Goal: Navigation & Orientation: Find specific page/section

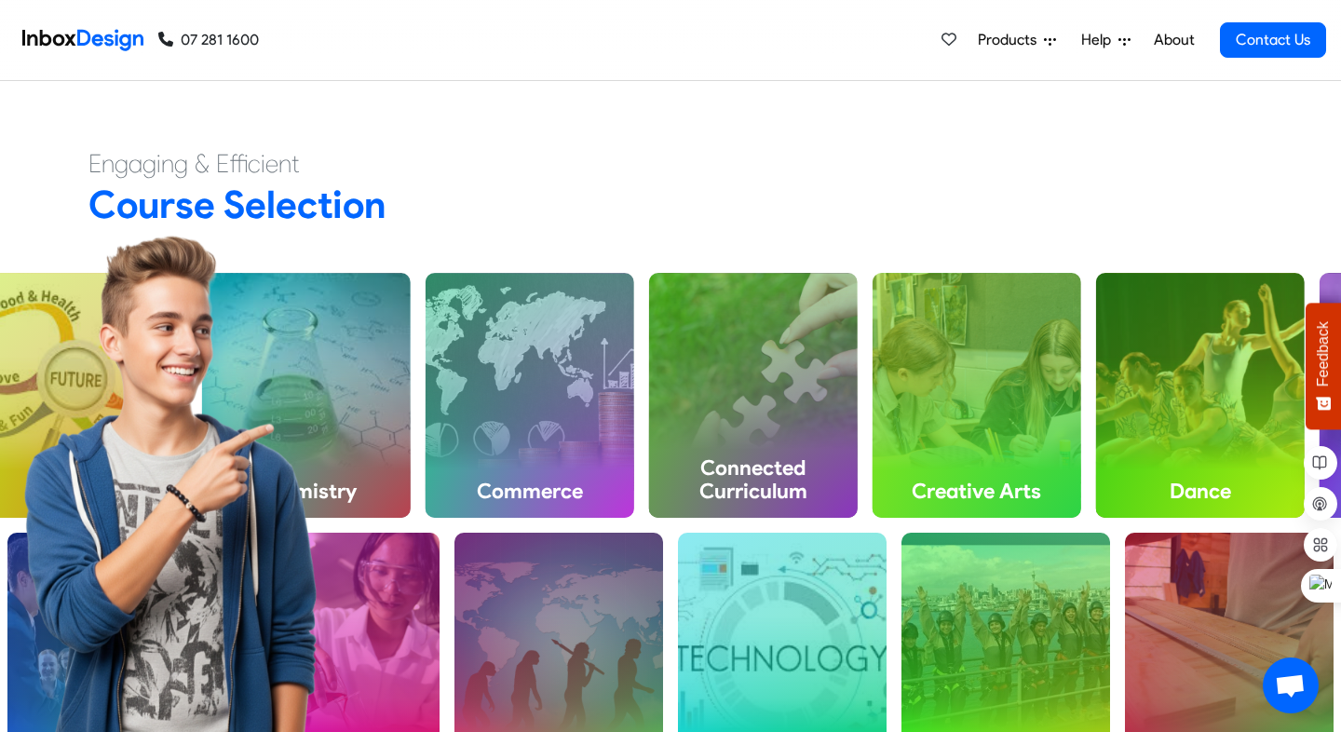
scroll to position [621, 0]
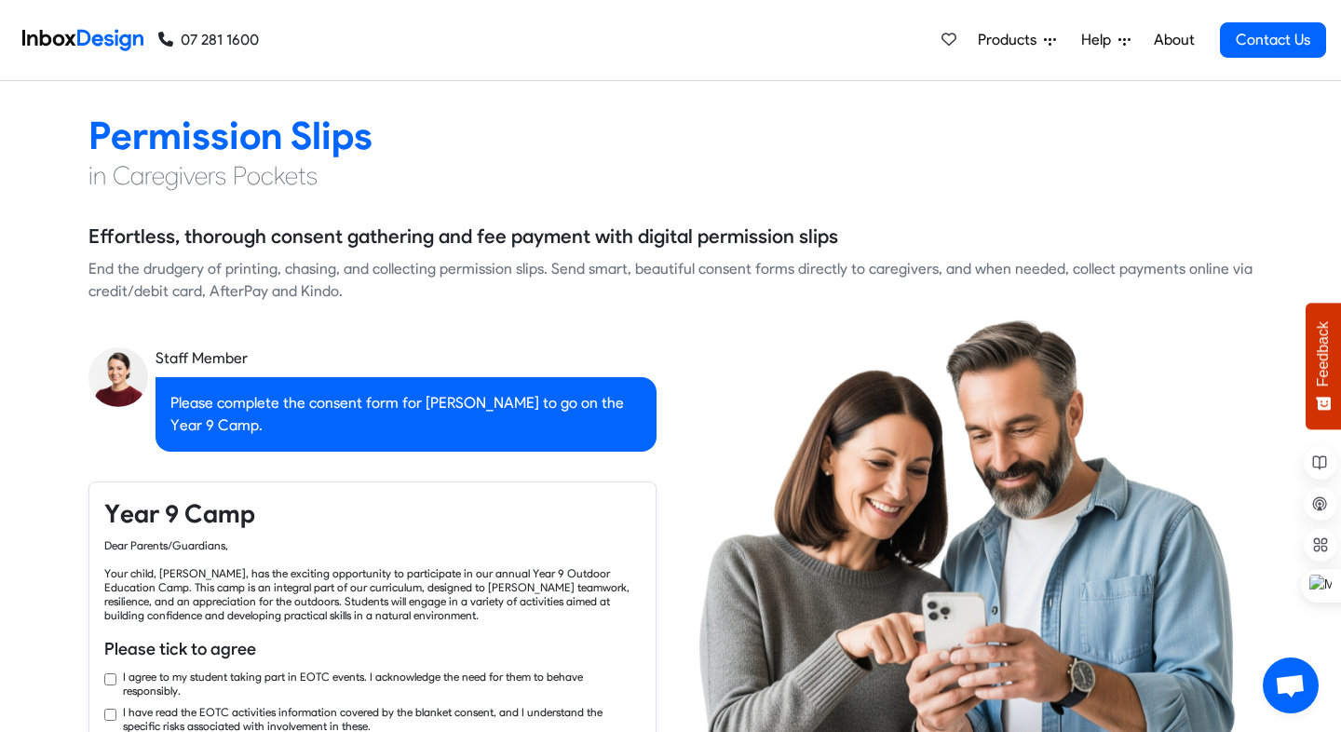
checkbox input "true"
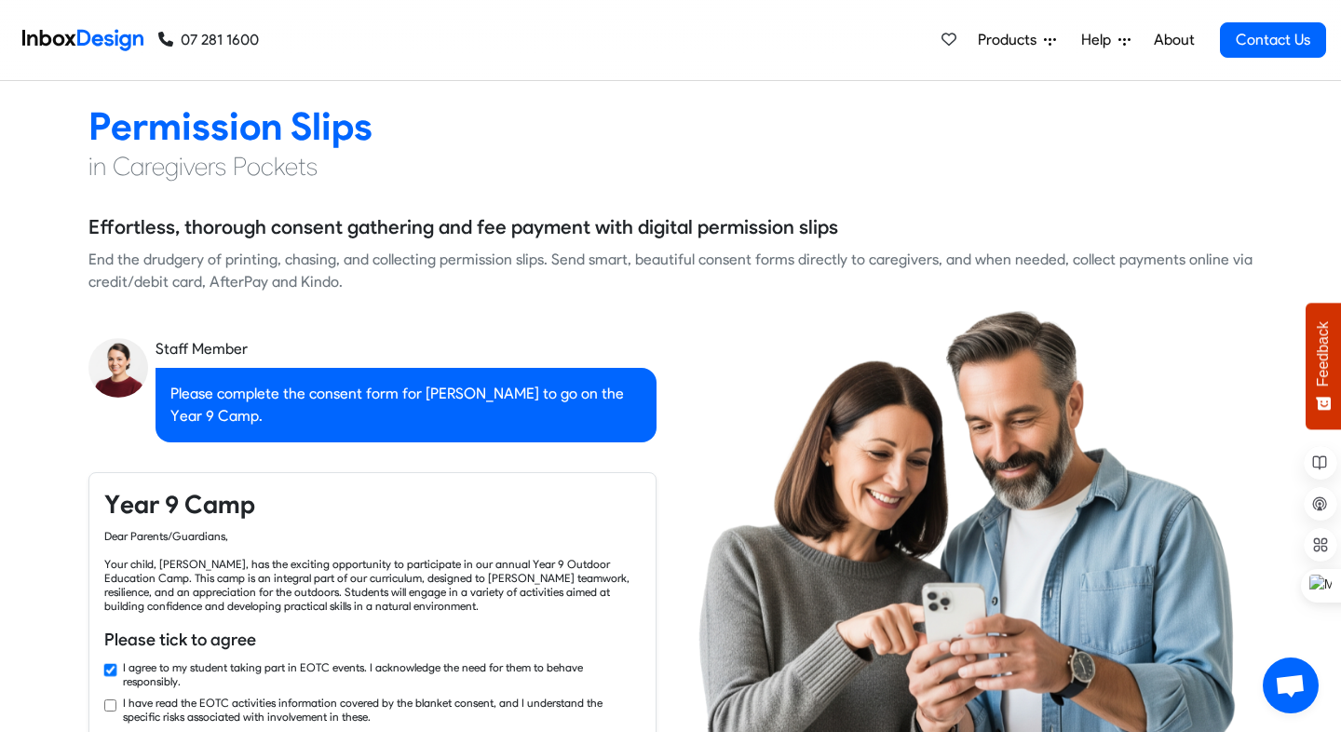
checkbox input "true"
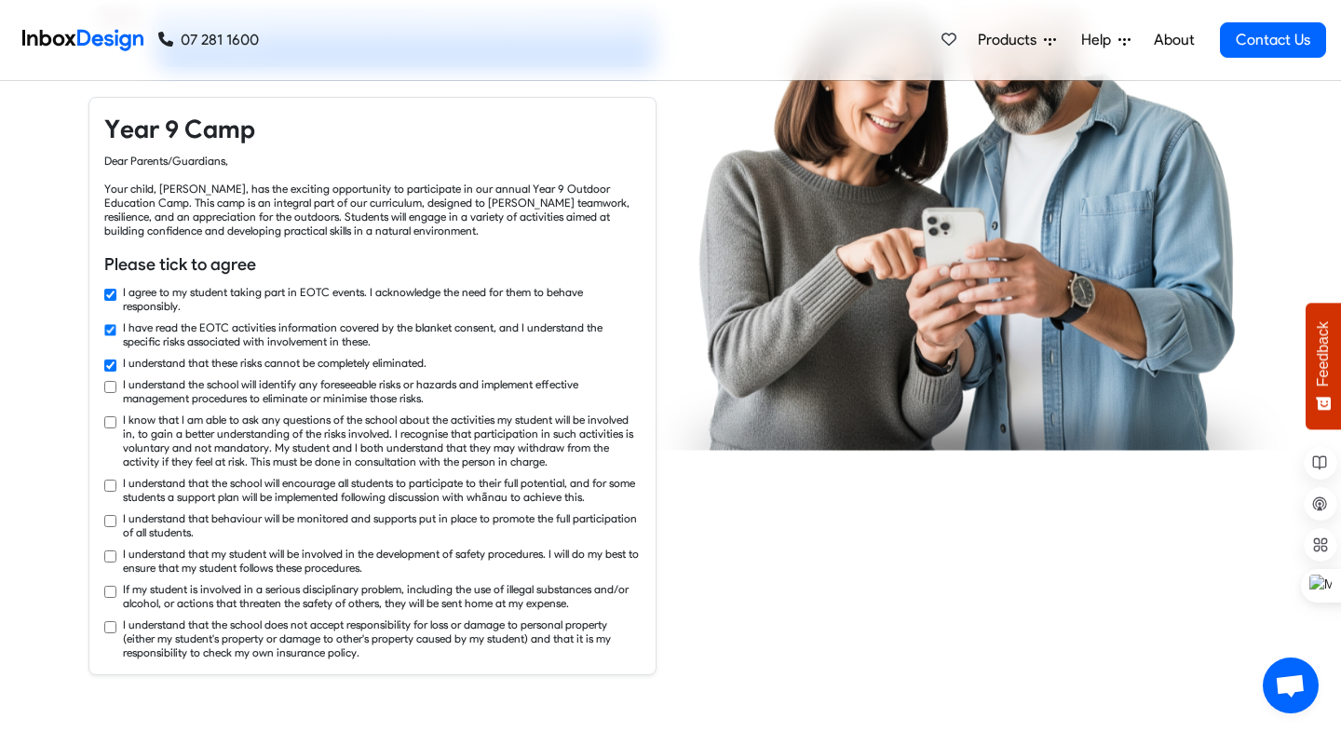
checkbox input "true"
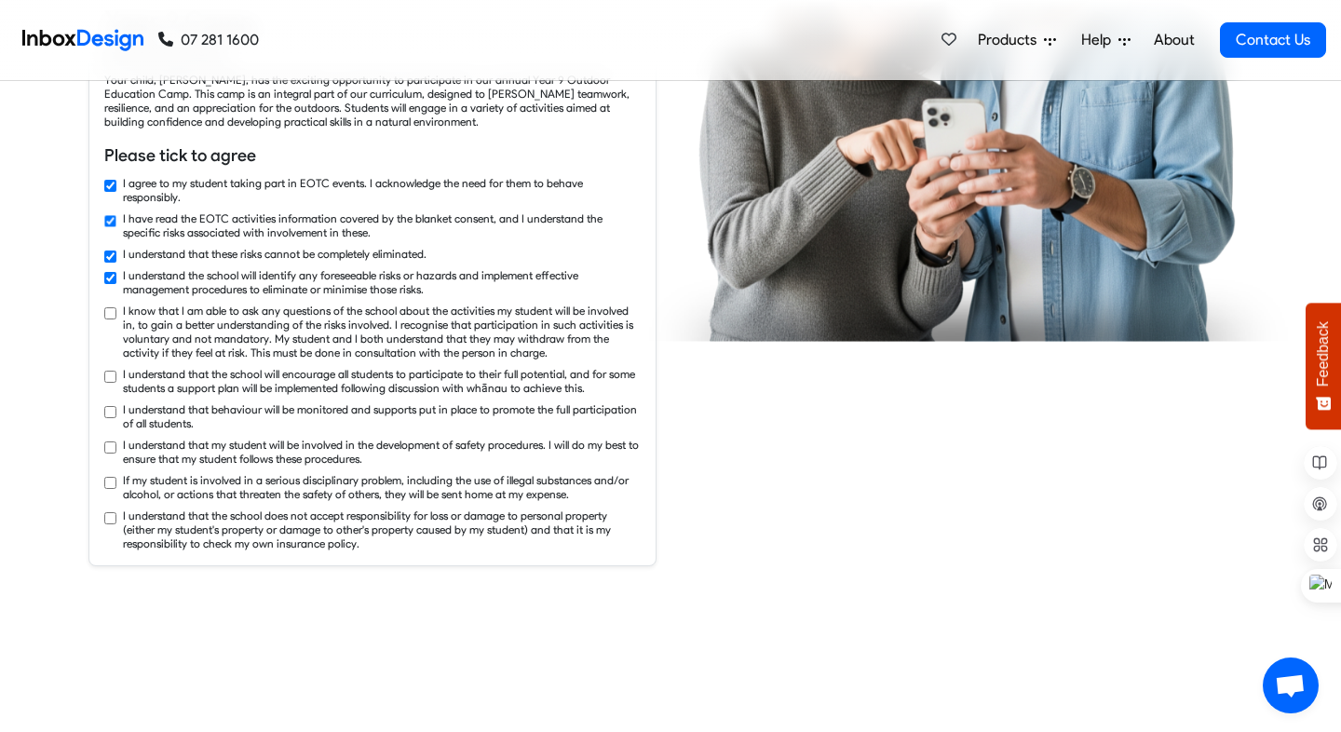
checkbox input "true"
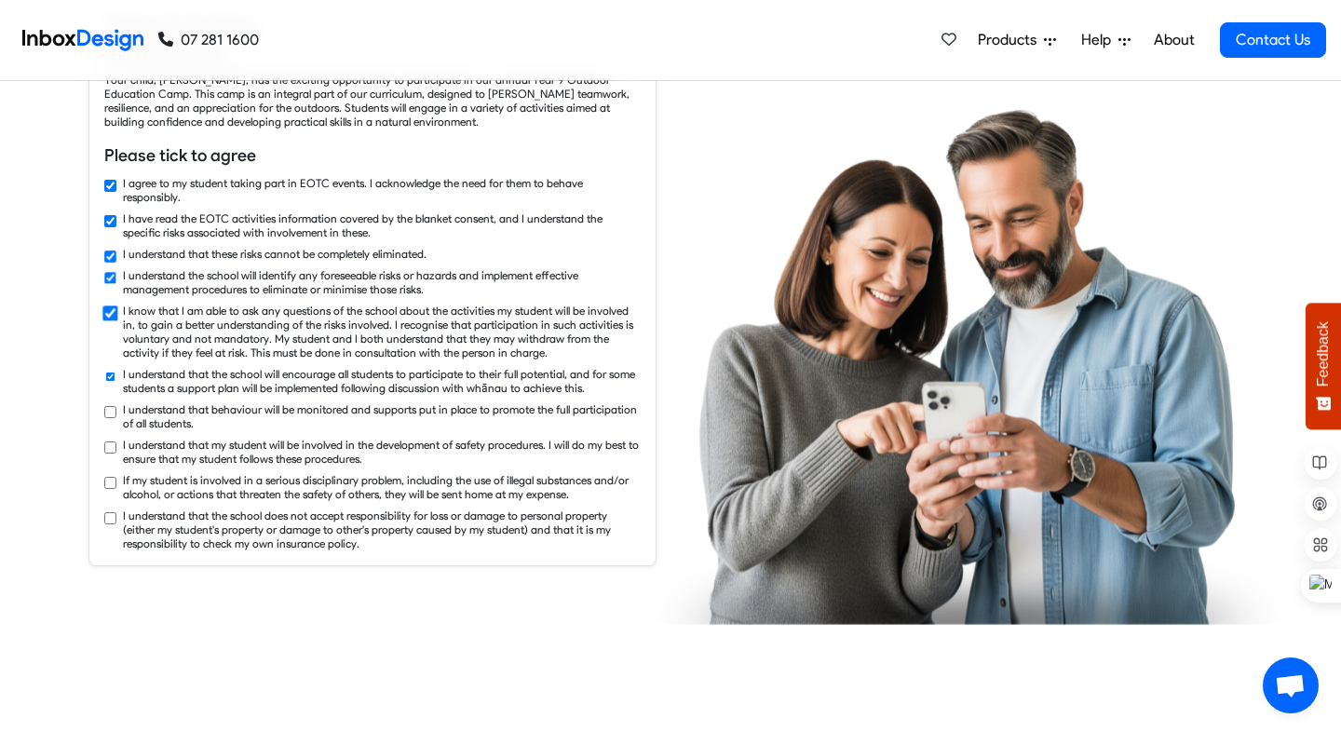
checkbox input "true"
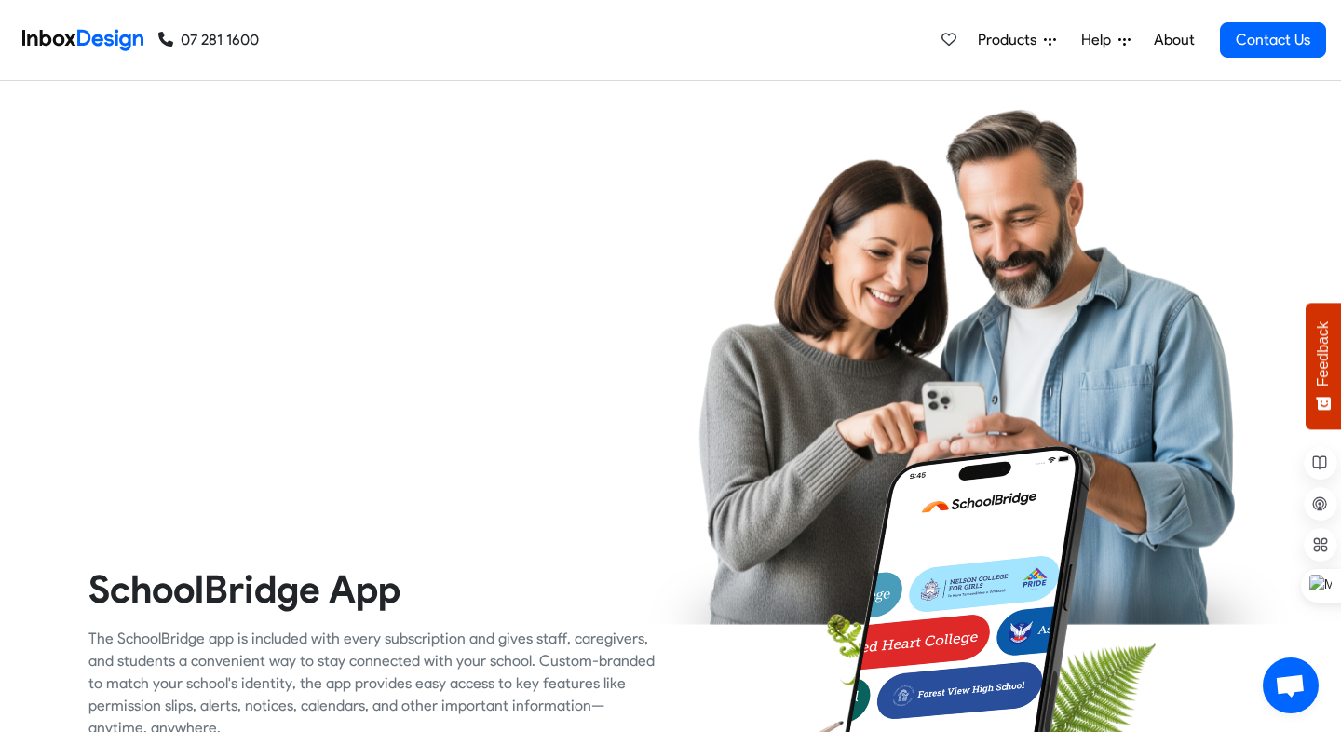
checkbox input "true"
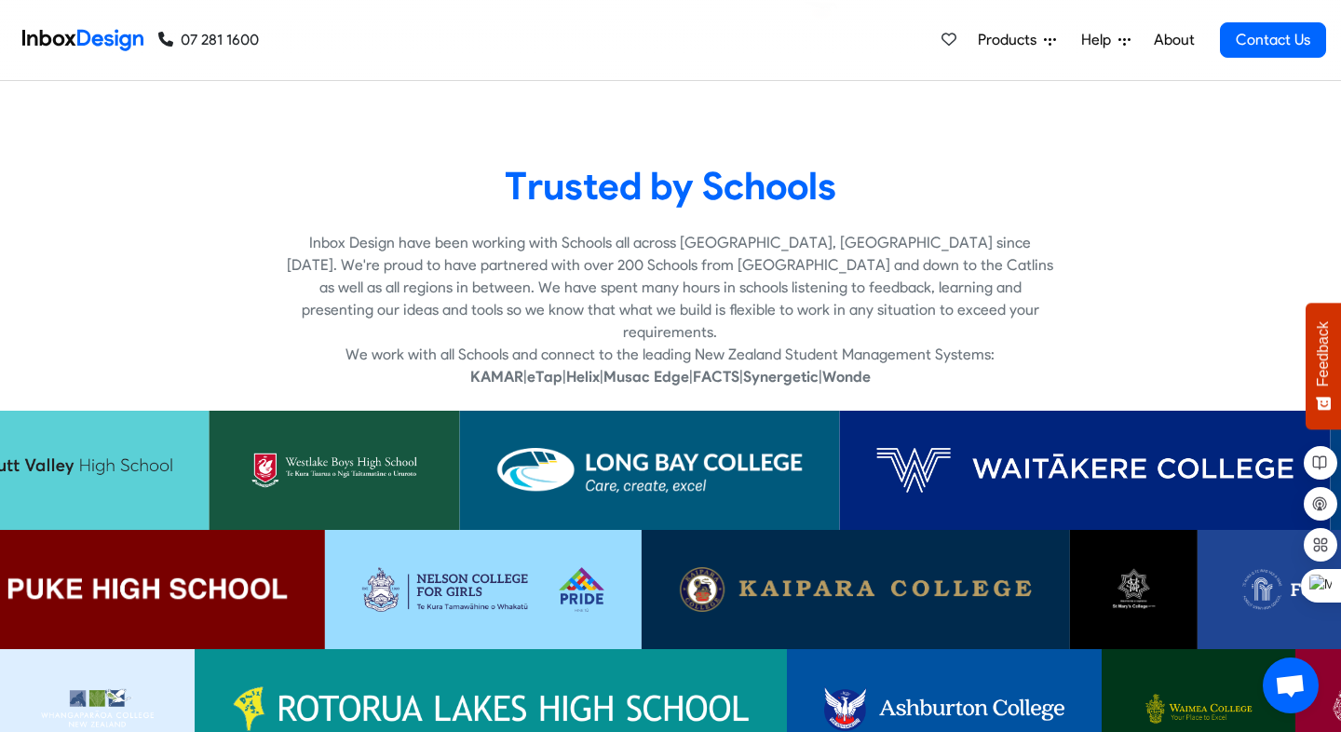
scroll to position [3552, 0]
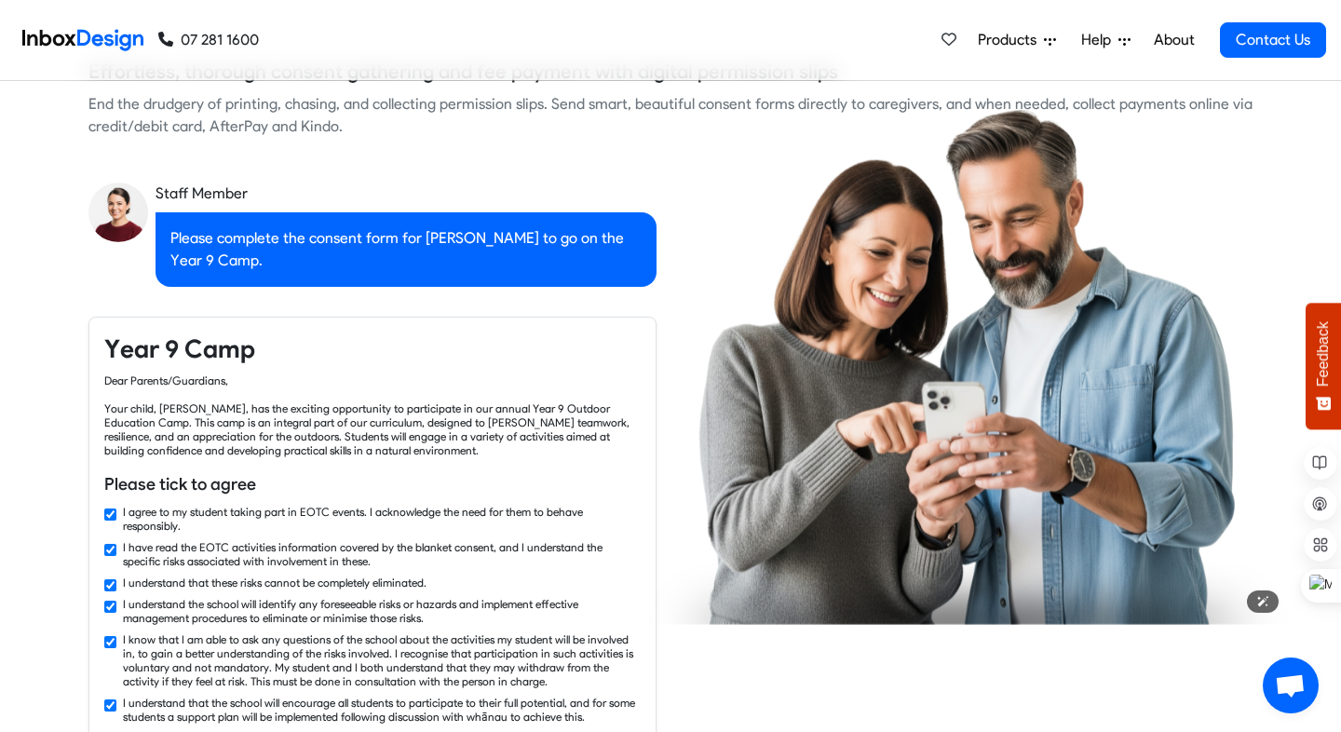
checkbox input "false"
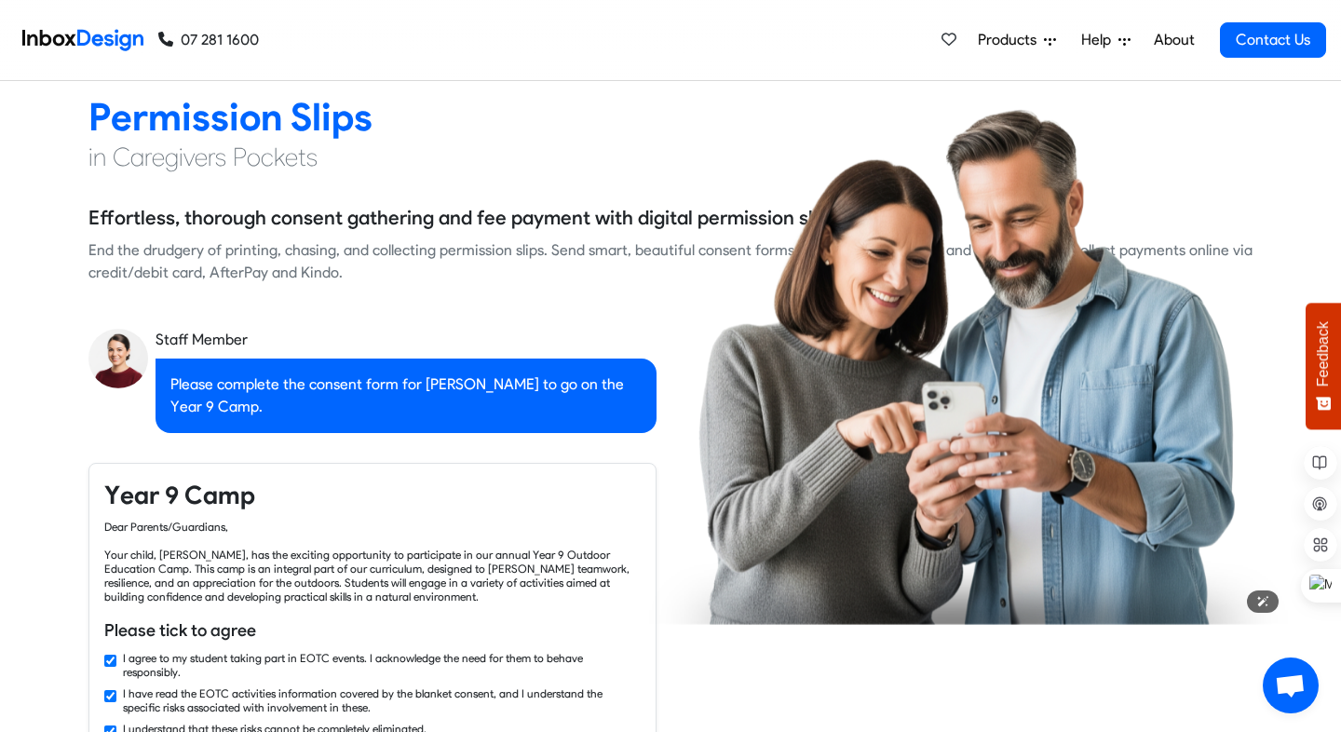
checkbox input "false"
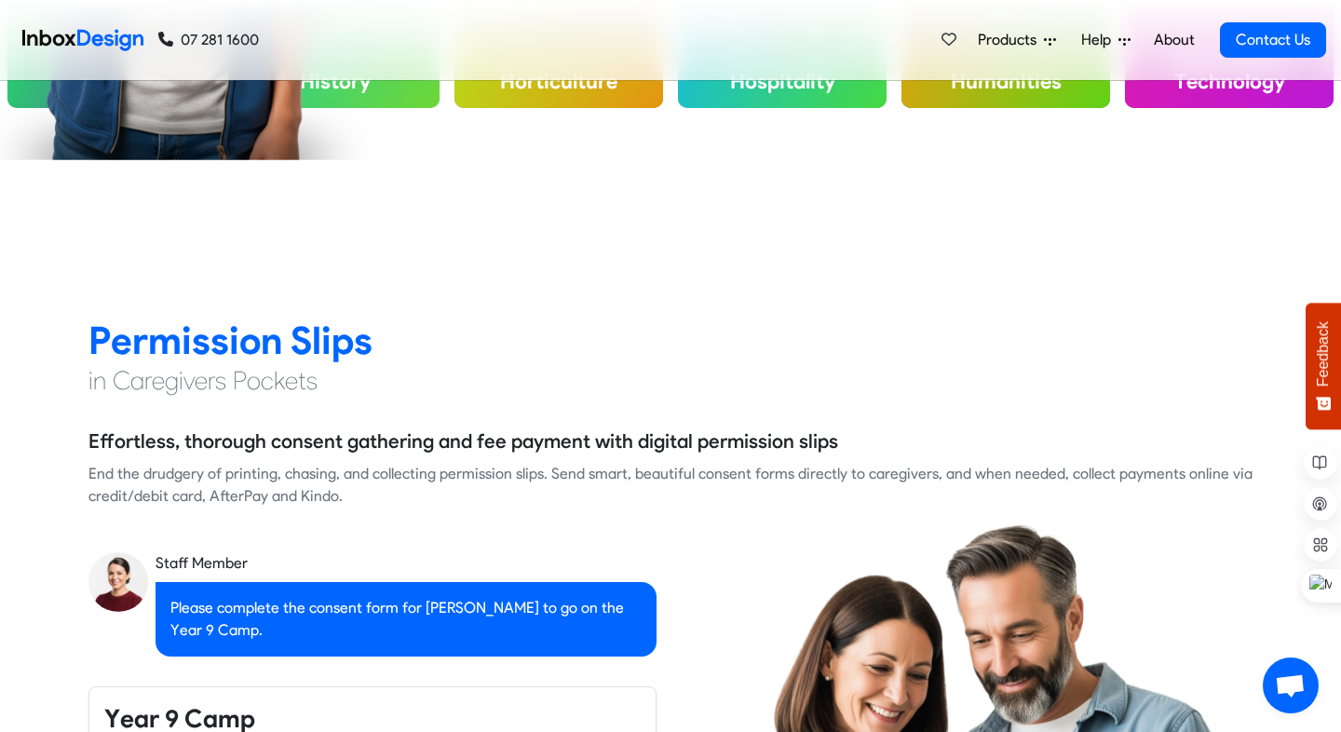
checkbox input "false"
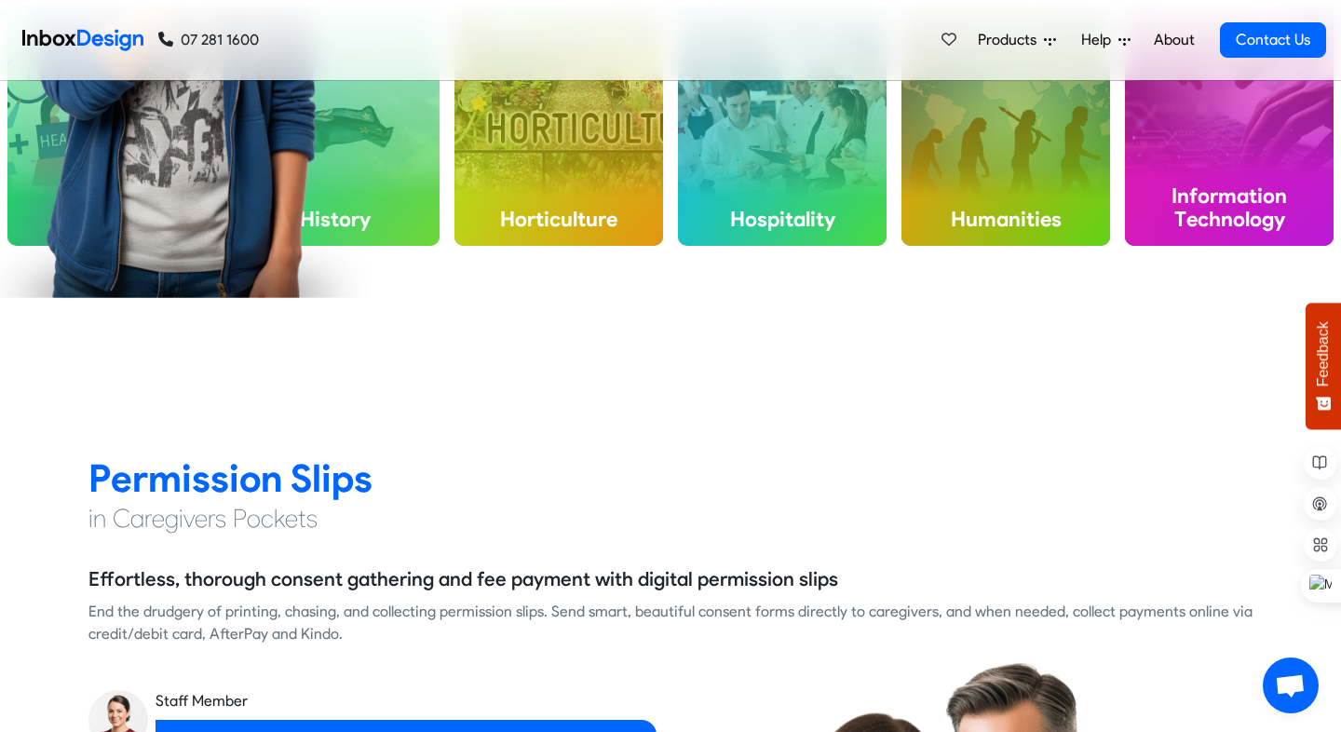
checkbox input "false"
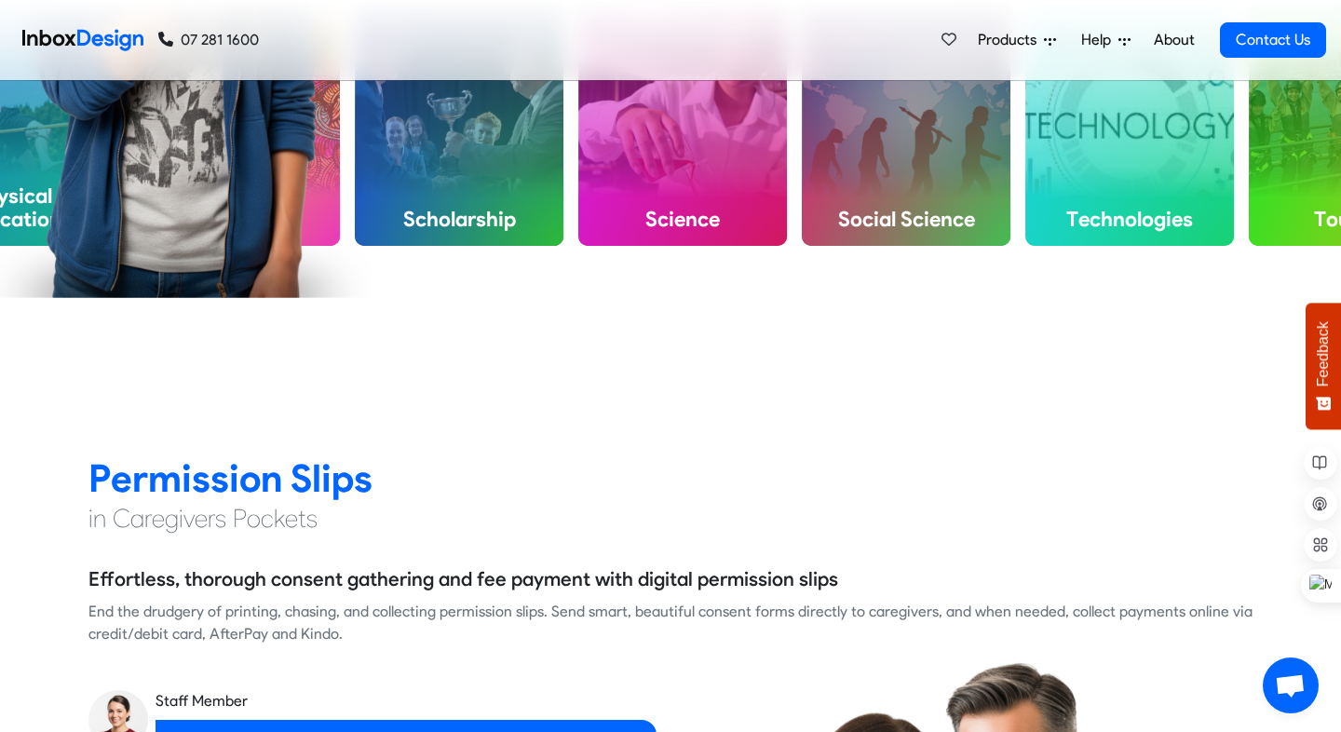
checkbox input "false"
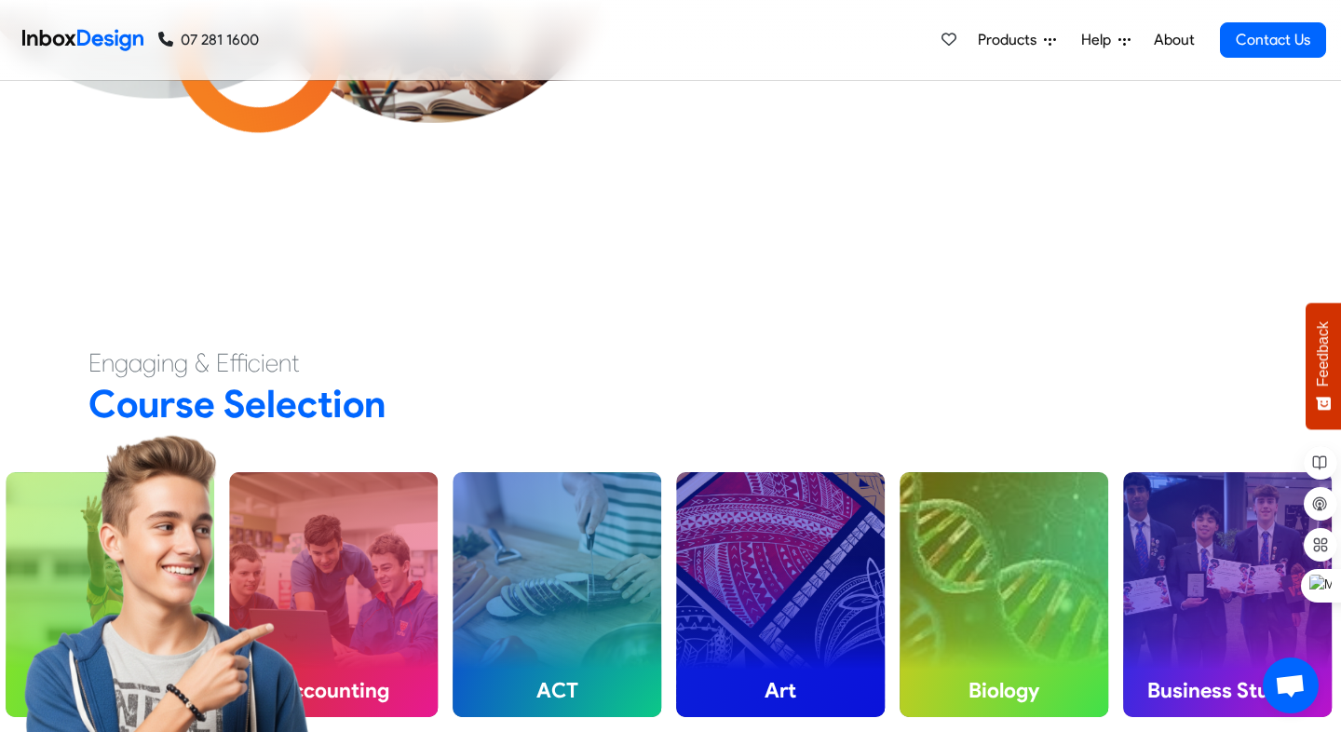
scroll to position [748, 0]
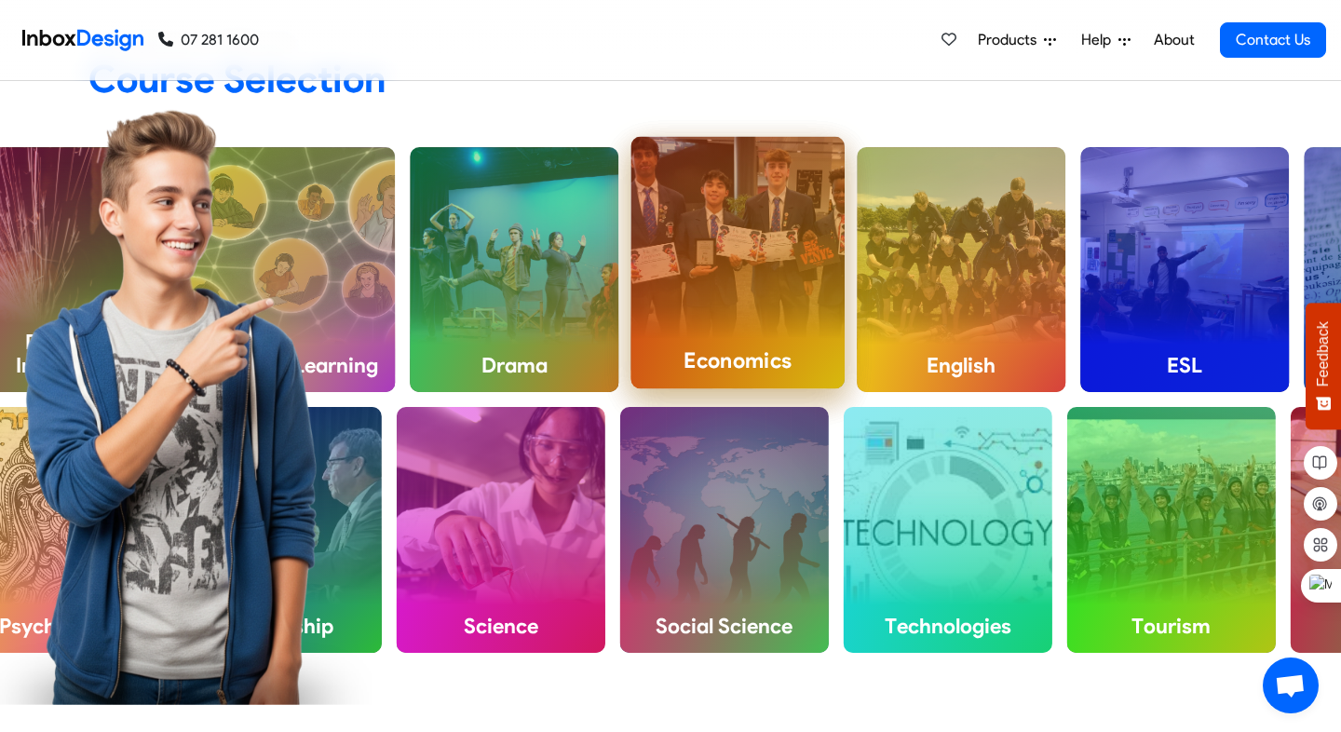
click at [783, 315] on div "Economics" at bounding box center [738, 262] width 214 height 251
click at [772, 356] on h4 "Economics" at bounding box center [738, 361] width 214 height 56
click at [731, 170] on div "Economics" at bounding box center [738, 262] width 214 height 251
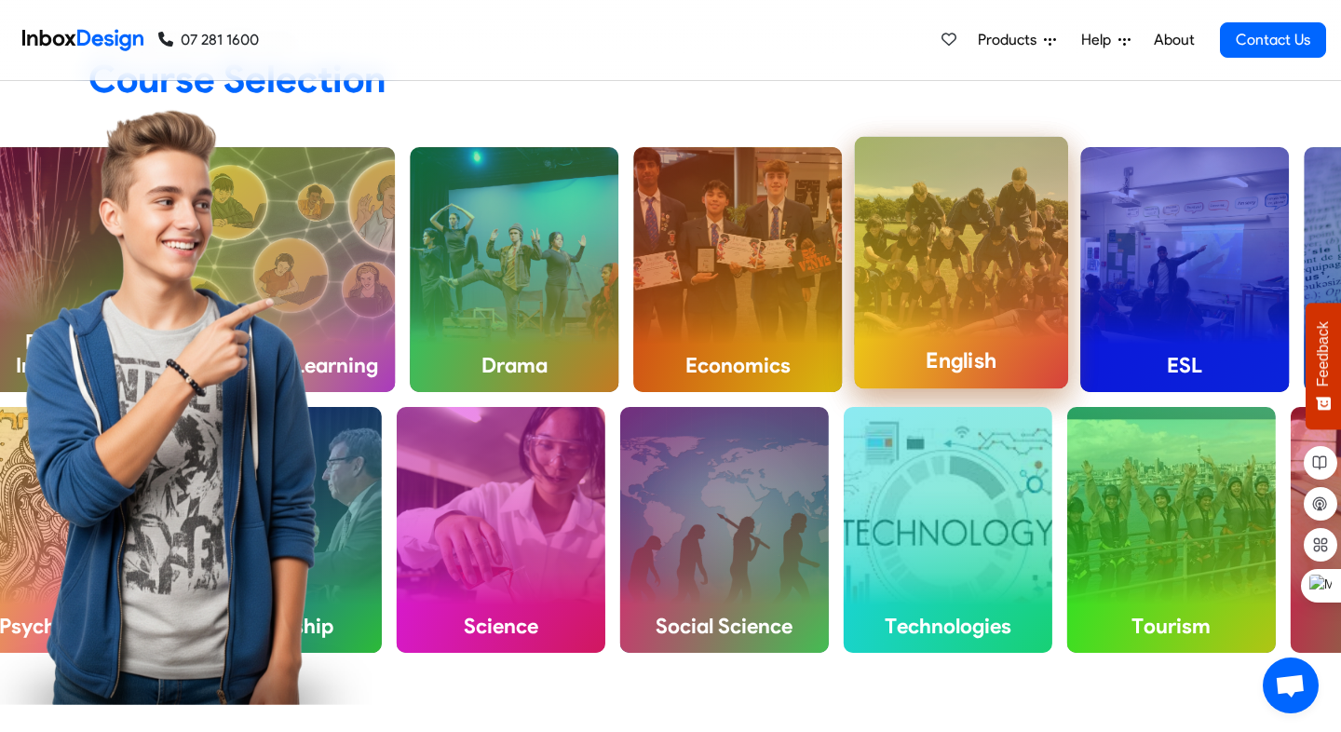
click at [930, 264] on div "English" at bounding box center [961, 262] width 214 height 251
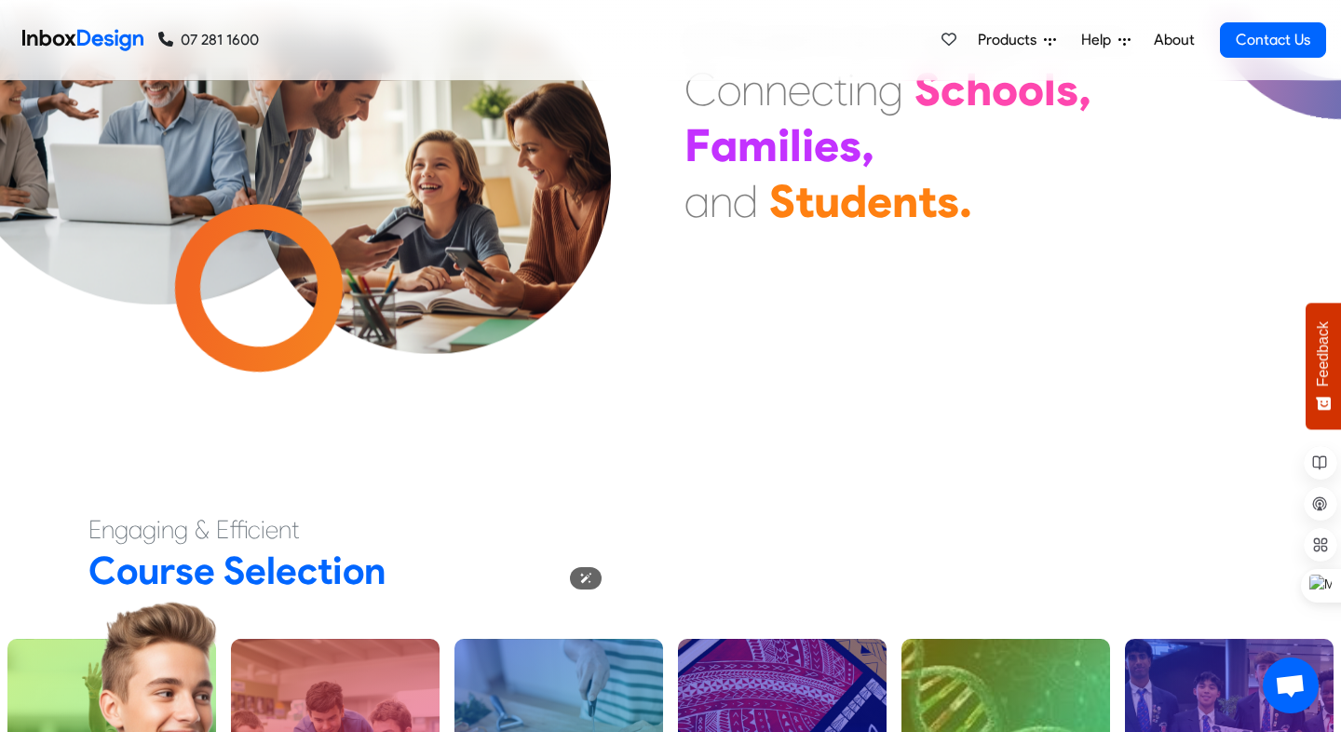
scroll to position [0, 0]
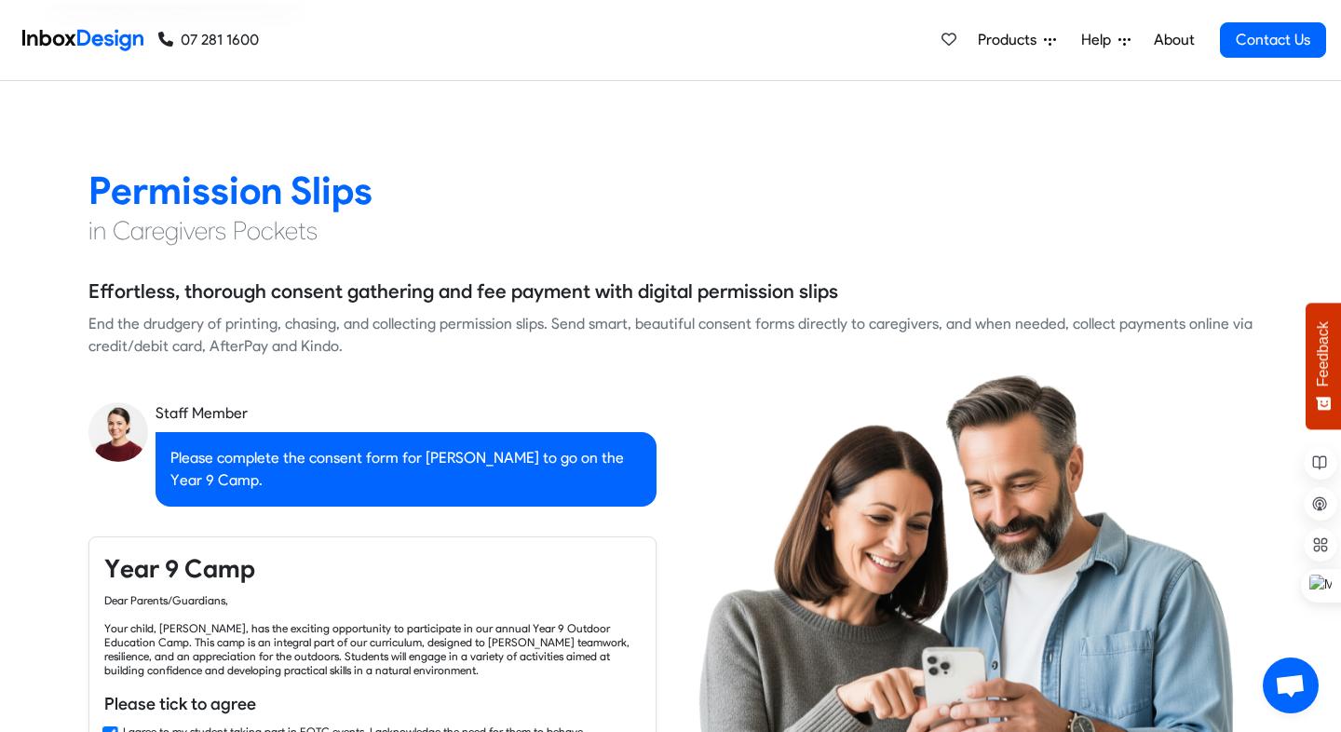
checkbox input "false"
